Goal: Task Accomplishment & Management: Use online tool/utility

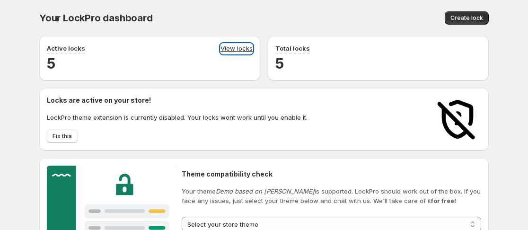
click at [246, 48] on link "View locks" at bounding box center [237, 49] width 32 height 10
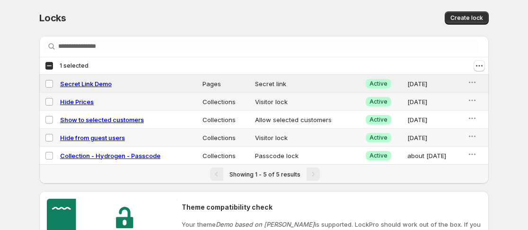
click at [44, 98] on td "Select lock" at bounding box center [48, 102] width 18 height 18
click at [50, 115] on td "Select lock" at bounding box center [48, 120] width 18 height 18
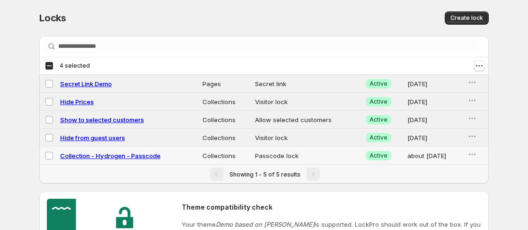
click at [52, 160] on td "Select lock" at bounding box center [48, 156] width 18 height 18
click at [484, 67] on button "Actions" at bounding box center [479, 65] width 11 height 11
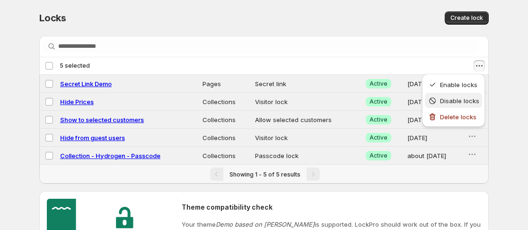
click at [467, 98] on span "Disable locks" at bounding box center [459, 101] width 39 height 8
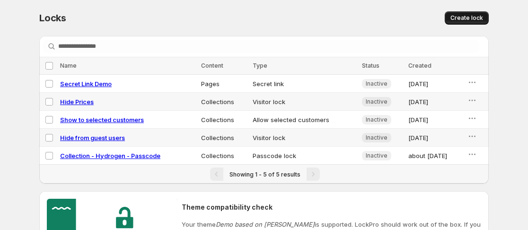
click at [458, 18] on span "Create lock" at bounding box center [467, 18] width 33 height 8
select select "******"
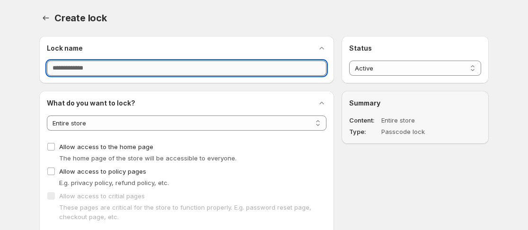
click at [101, 71] on input "Lock name" at bounding box center [187, 68] width 280 height 15
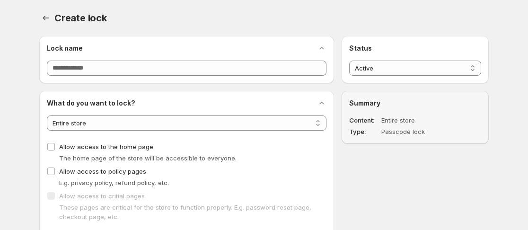
click at [141, 9] on div "Create lock. This page is ready Create lock" at bounding box center [264, 18] width 450 height 36
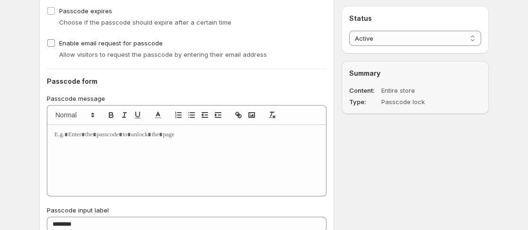
scroll to position [568, 0]
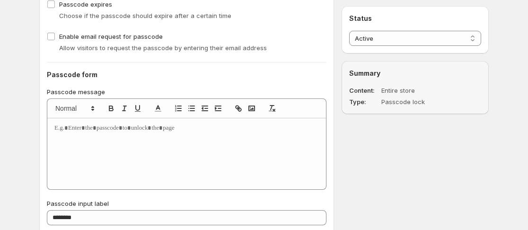
click at [84, 134] on div at bounding box center [186, 153] width 279 height 71
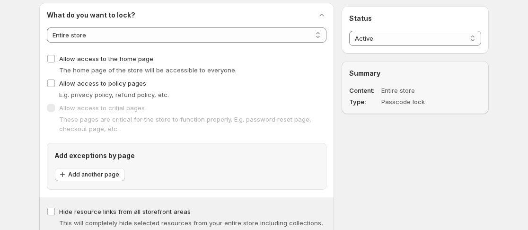
scroll to position [95, 0]
